Goal: Unclear

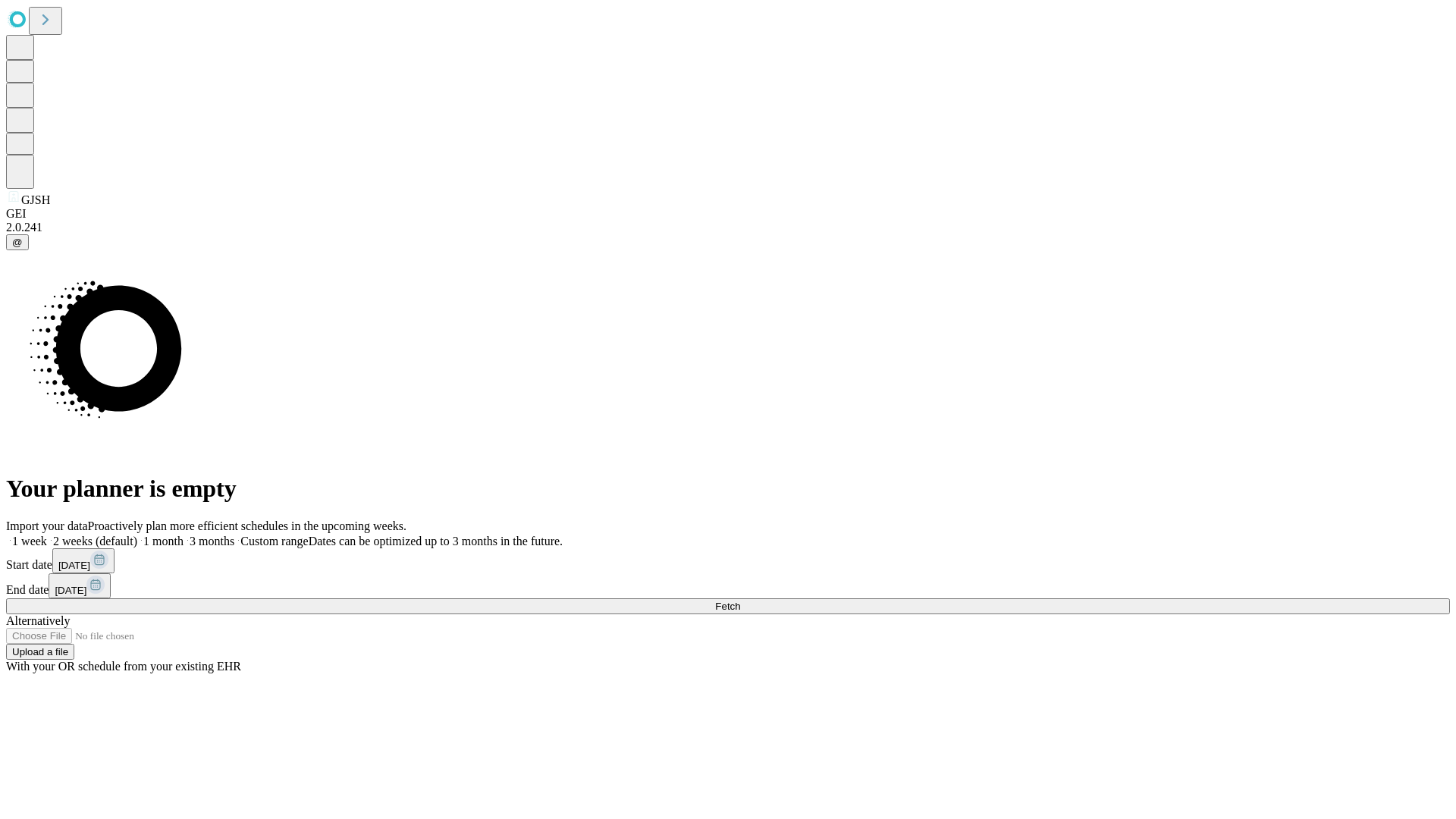
click at [740, 600] on span "Fetch" at bounding box center [727, 606] width 25 height 11
